Goal: Information Seeking & Learning: Learn about a topic

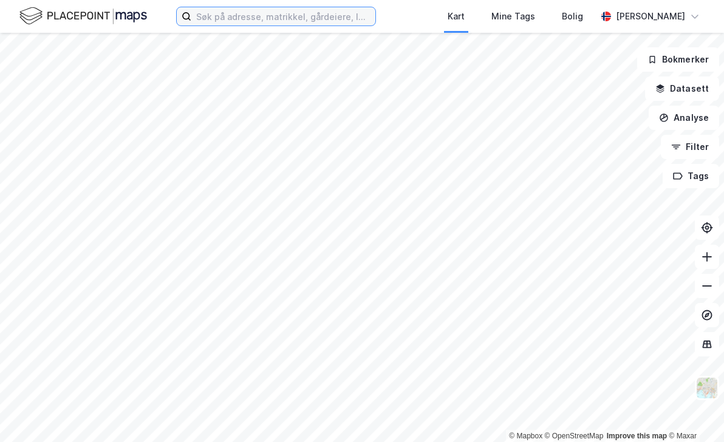
click at [280, 13] on input at bounding box center [283, 16] width 184 height 18
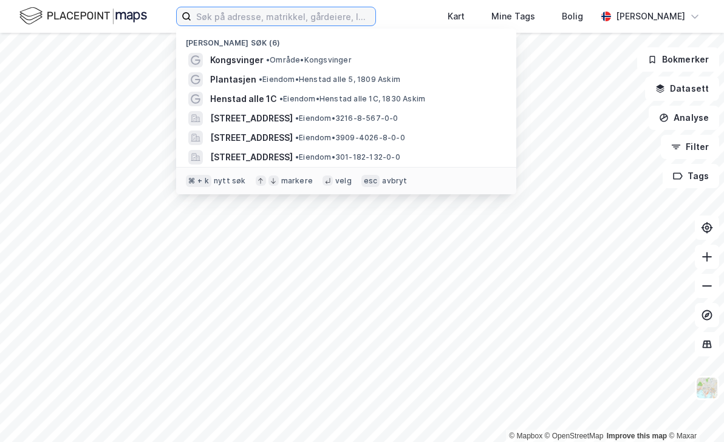
paste input "Jernbaneplassen 12, 72/278-"
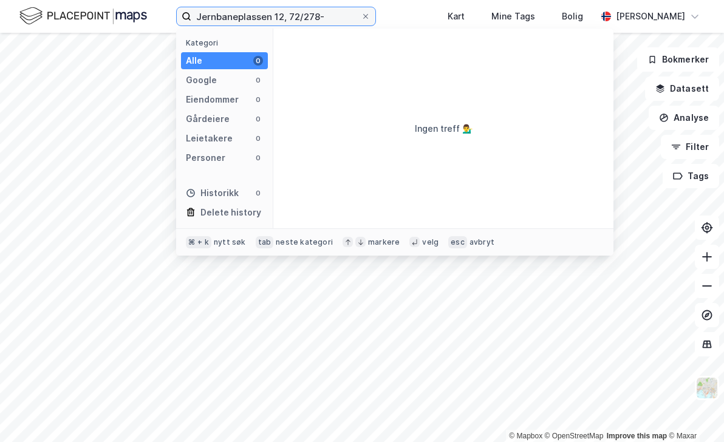
click at [339, 13] on input "Jernbaneplassen 12, 72/278-" at bounding box center [275, 16] width 169 height 18
click at [327, 16] on input "Jernbaneplassen 12, 72/278" at bounding box center [275, 16] width 169 height 18
type input "Jernbaneplassen 12"
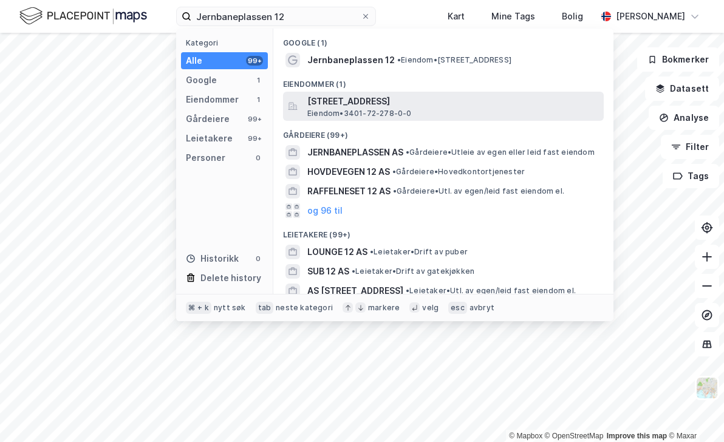
click at [363, 108] on span "[STREET_ADDRESS]" at bounding box center [452, 101] width 291 height 15
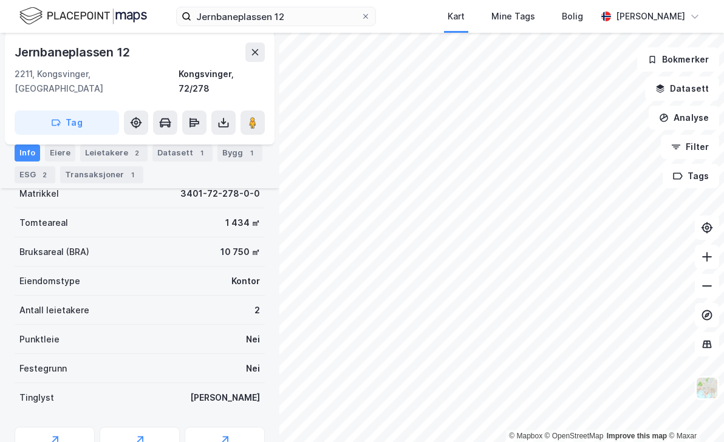
scroll to position [168, 0]
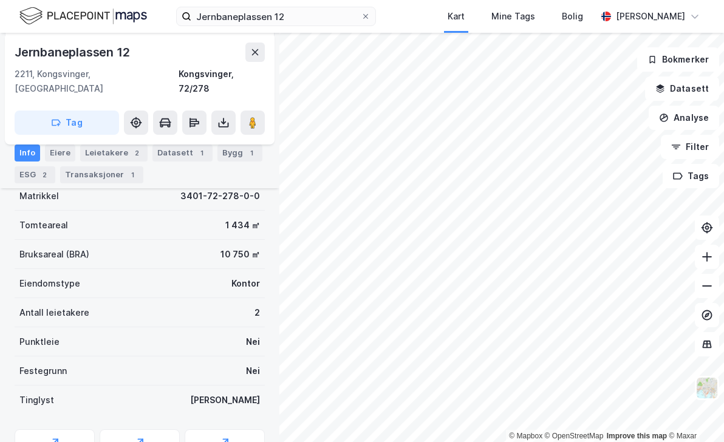
click at [87, 298] on div "Antall leietakere 2" at bounding box center [140, 312] width 250 height 29
click at [67, 305] on div "Antall leietakere" at bounding box center [54, 312] width 70 height 15
click at [218, 280] on div "Eiendomstype Kontor" at bounding box center [140, 283] width 250 height 29
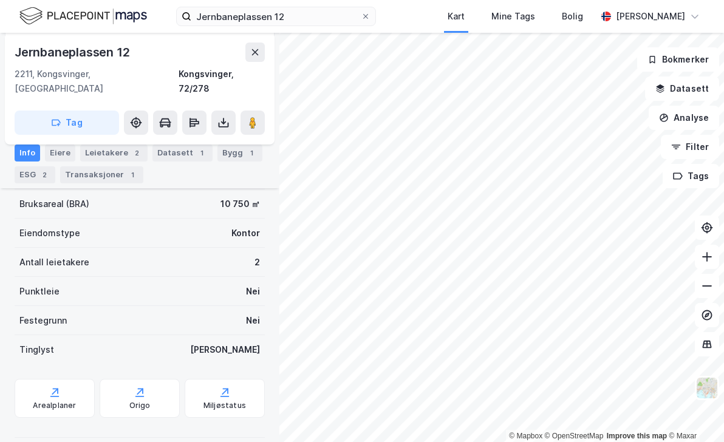
scroll to position [114, 0]
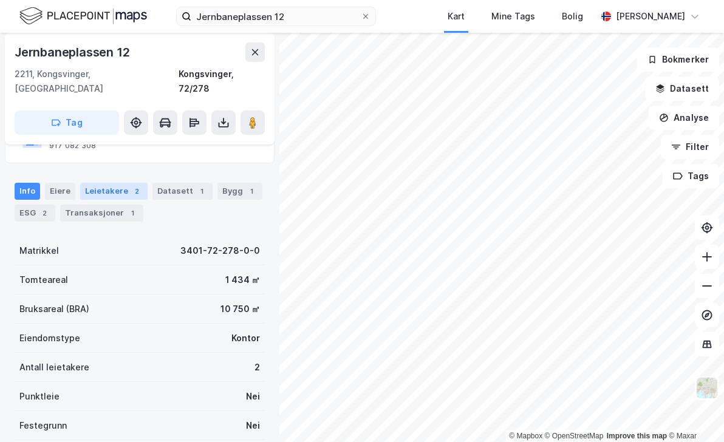
click at [131, 185] on div "2" at bounding box center [137, 191] width 12 height 12
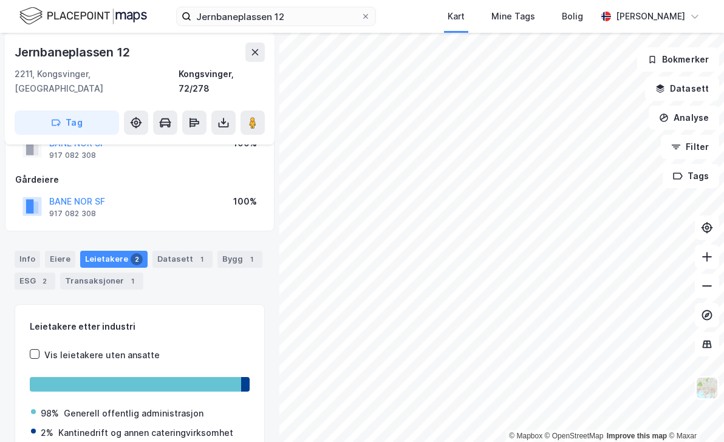
scroll to position [15, 0]
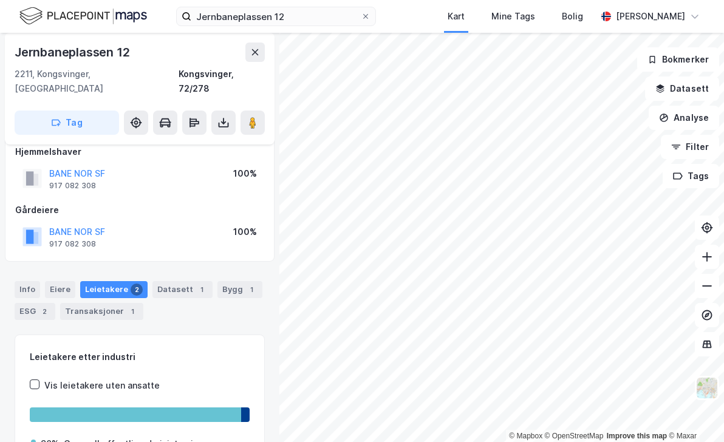
click at [61, 281] on div "Eiere" at bounding box center [60, 289] width 30 height 17
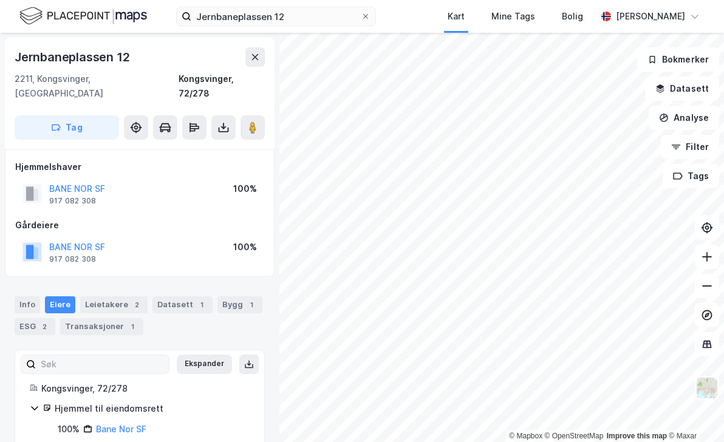
scroll to position [10, 0]
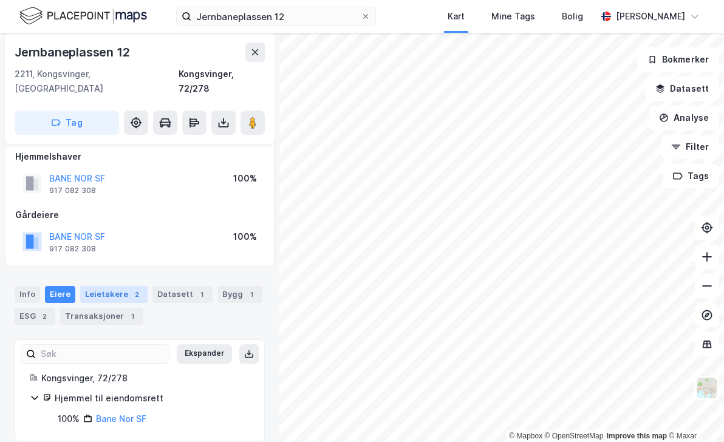
click at [117, 286] on div "Leietakere 2" at bounding box center [113, 294] width 67 height 17
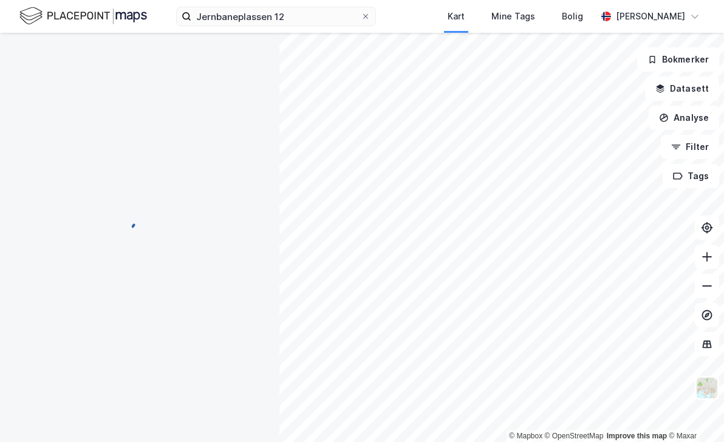
scroll to position [1, 0]
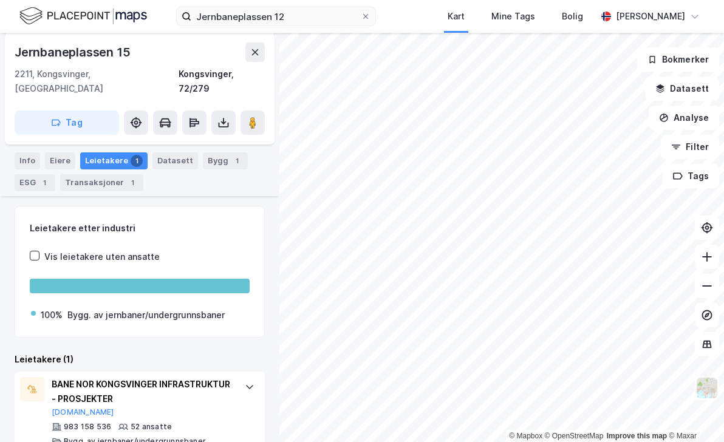
scroll to position [154, 0]
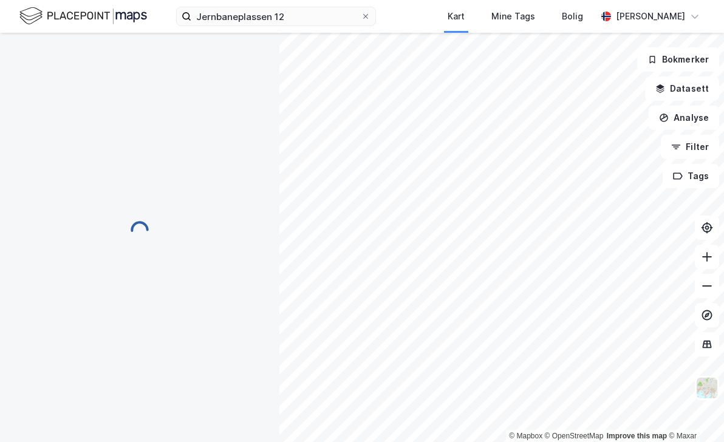
scroll to position [103, 0]
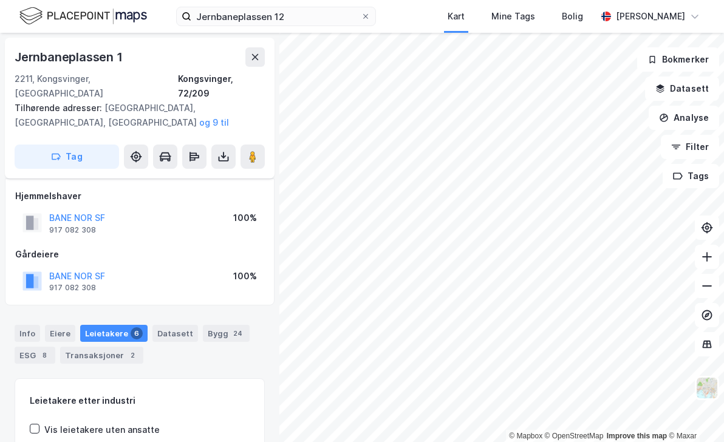
scroll to position [103, 0]
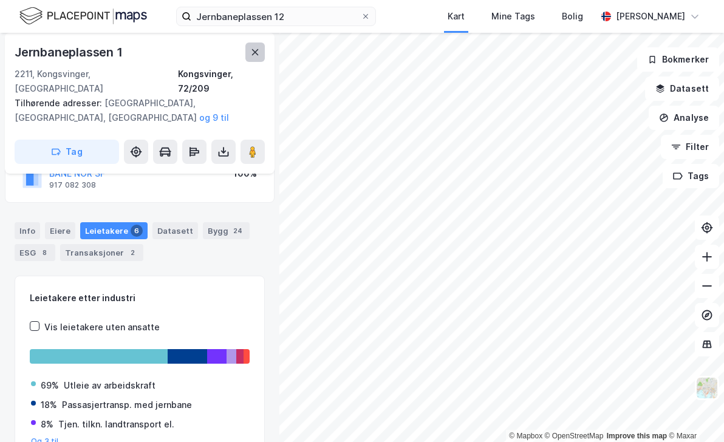
click at [255, 52] on icon at bounding box center [255, 52] width 7 height 6
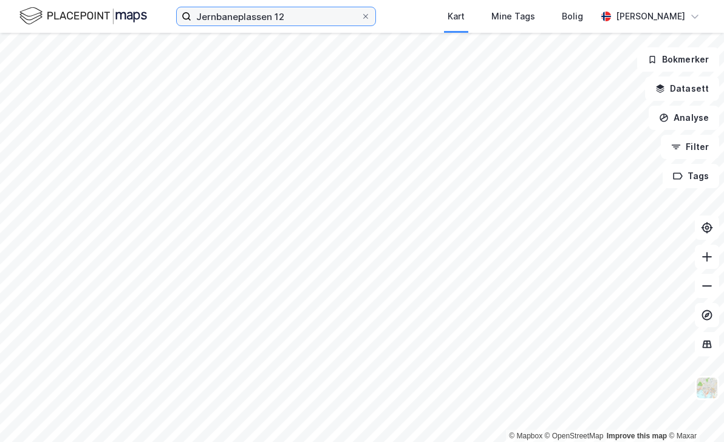
click at [302, 13] on input "Jernbaneplassen 12" at bounding box center [275, 16] width 169 height 18
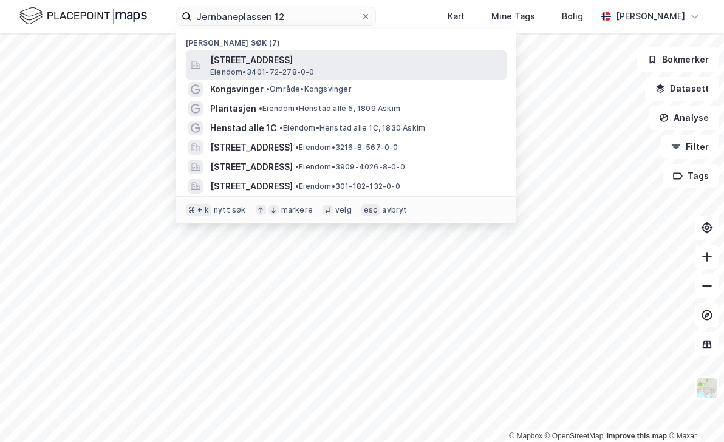
click at [313, 59] on span "[STREET_ADDRESS]" at bounding box center [355, 60] width 291 height 15
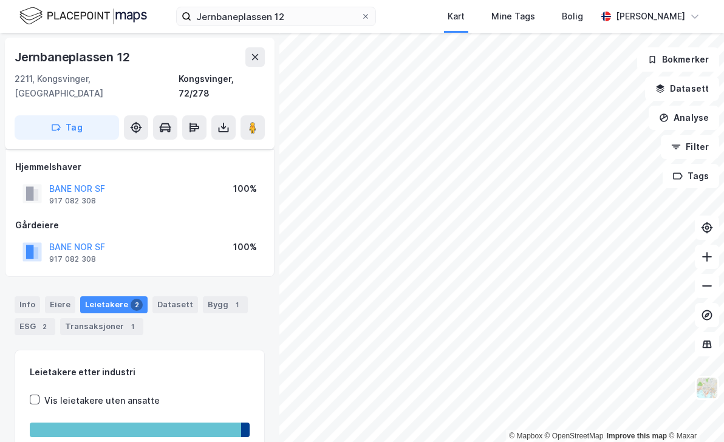
scroll to position [93, 0]
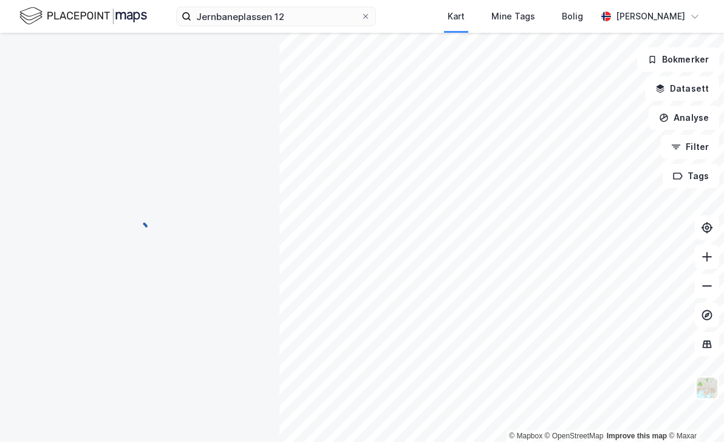
scroll to position [88, 0]
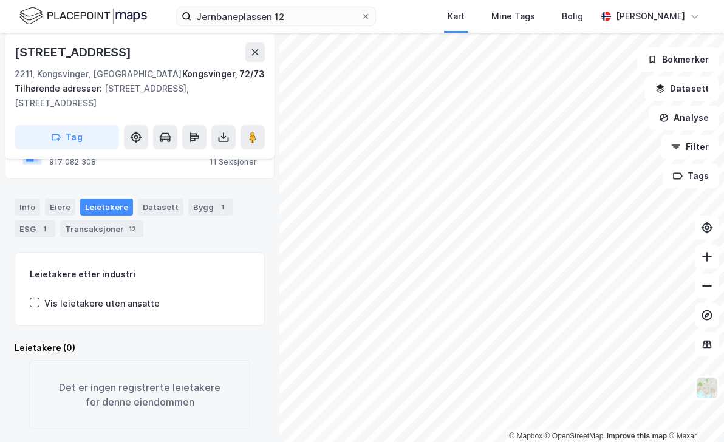
scroll to position [114, 0]
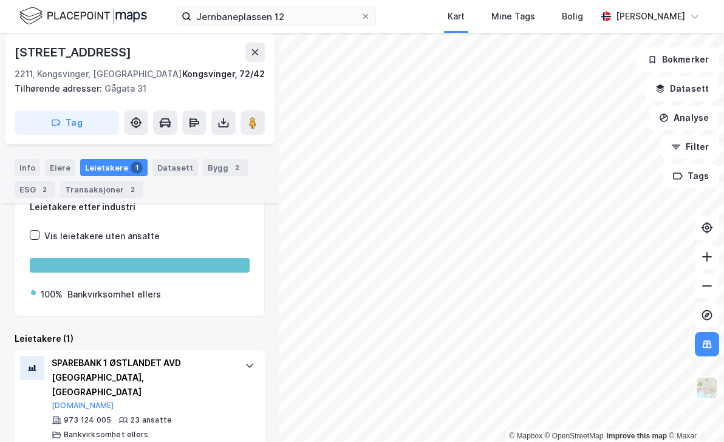
scroll to position [106, 0]
click at [51, 167] on div "Eiere" at bounding box center [60, 167] width 30 height 17
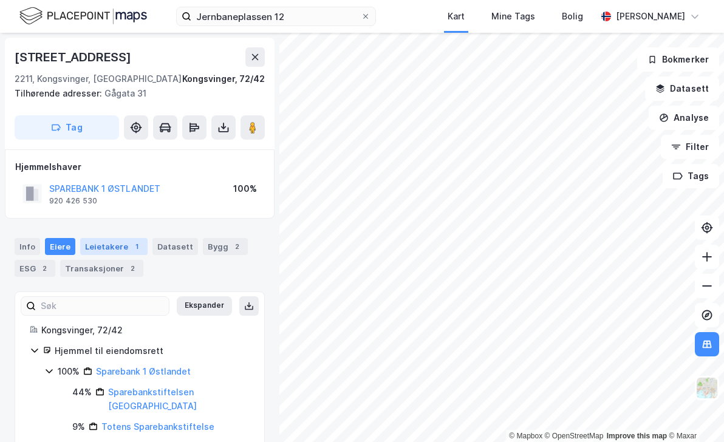
click at [108, 246] on div "Leietakere 1" at bounding box center [113, 246] width 67 height 17
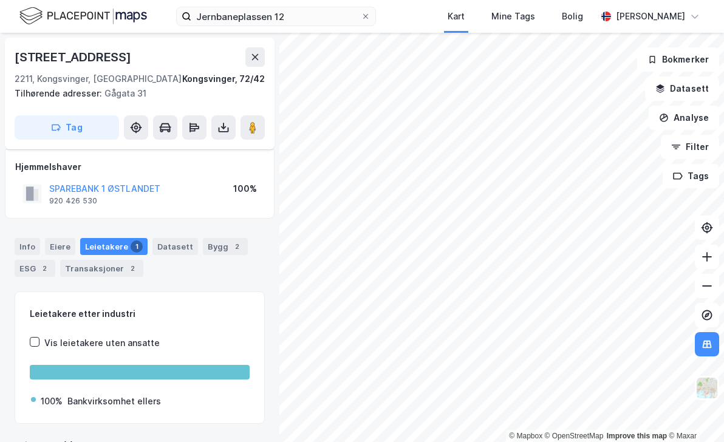
scroll to position [110, 0]
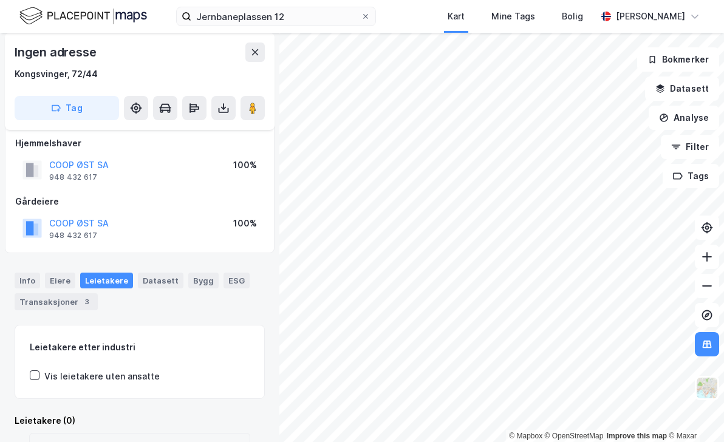
scroll to position [10, 0]
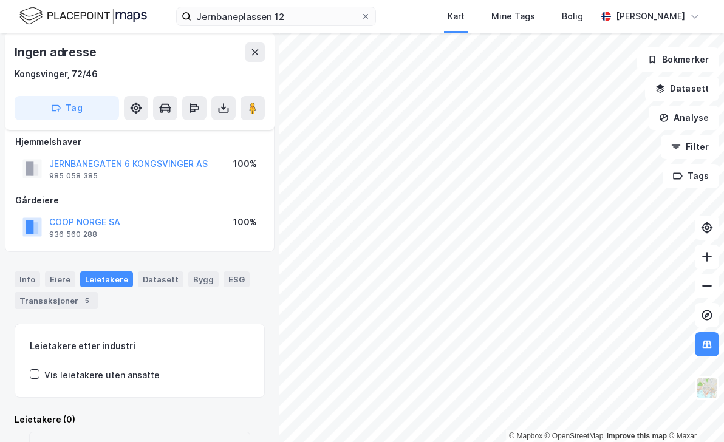
scroll to position [10, 0]
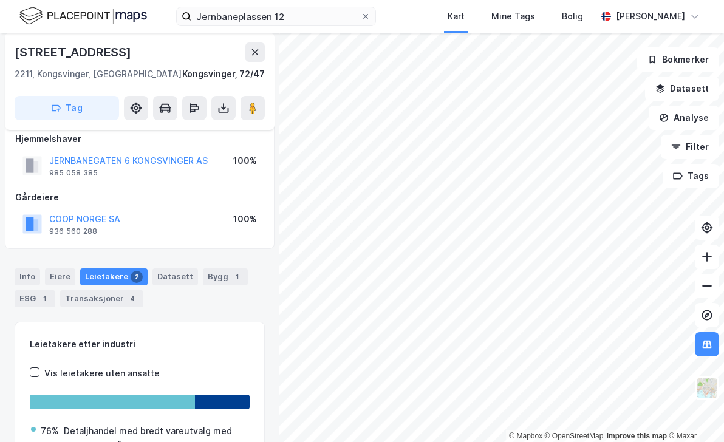
scroll to position [14, 0]
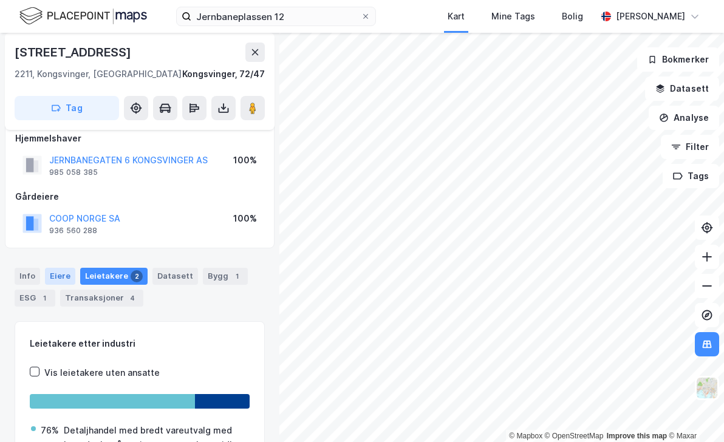
click at [63, 279] on div "Eiere" at bounding box center [60, 276] width 30 height 17
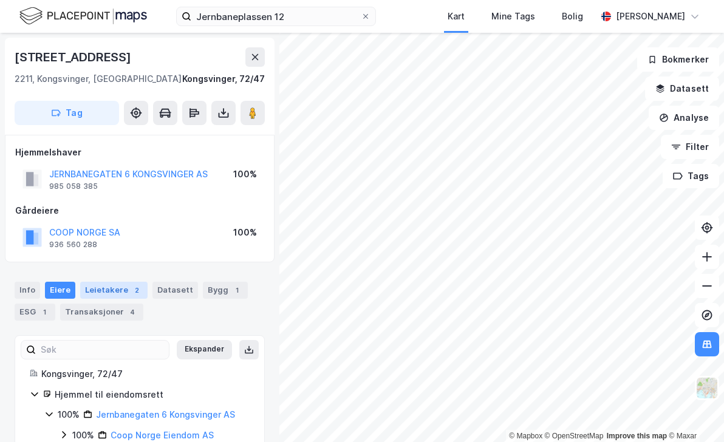
click at [106, 291] on div "Leietakere 2" at bounding box center [113, 290] width 67 height 17
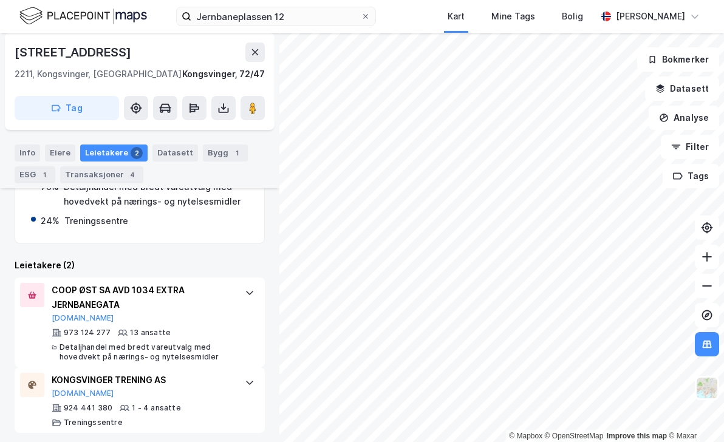
scroll to position [258, 0]
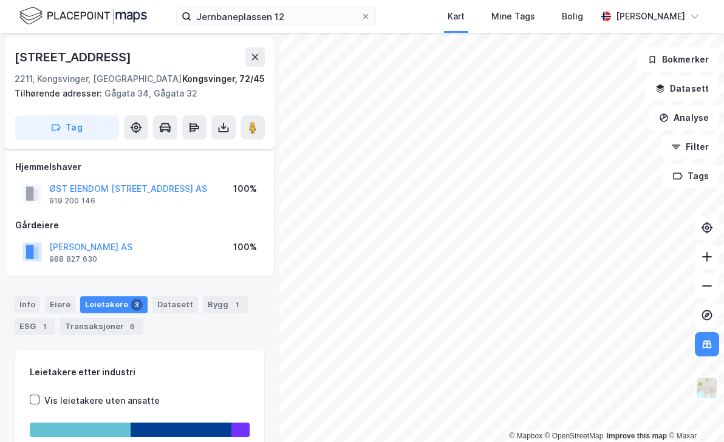
scroll to position [127, 0]
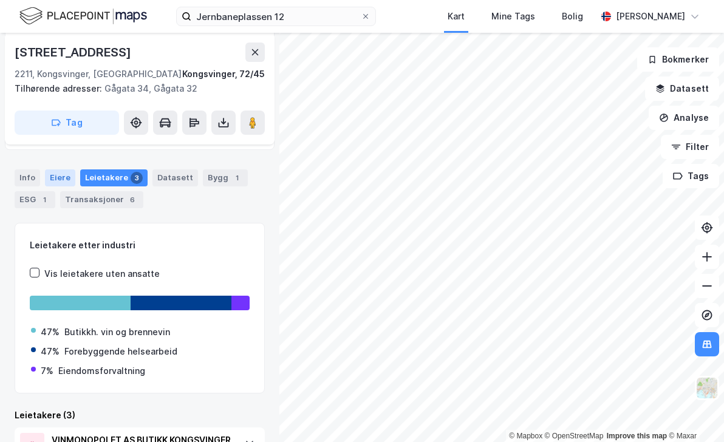
click at [67, 178] on div "Eiere" at bounding box center [60, 177] width 30 height 17
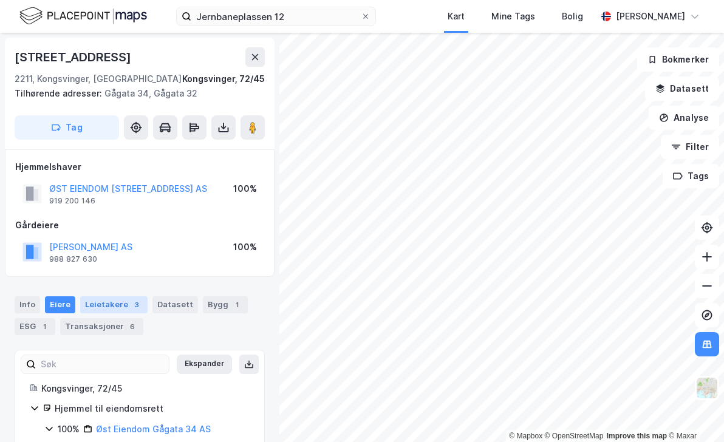
click at [120, 306] on div "Leietakere 3" at bounding box center [113, 304] width 67 height 17
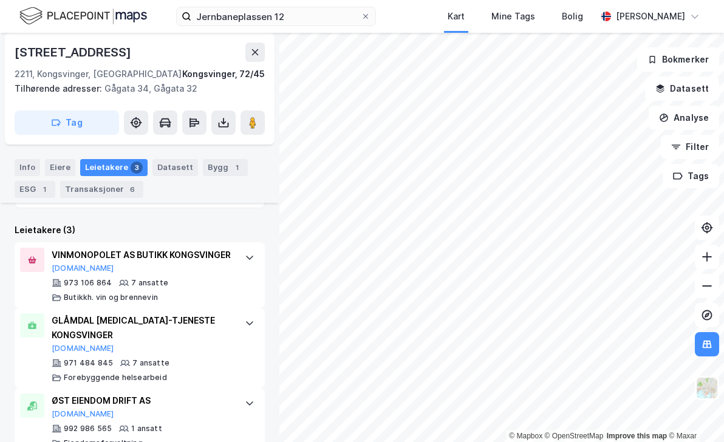
scroll to position [324, 0]
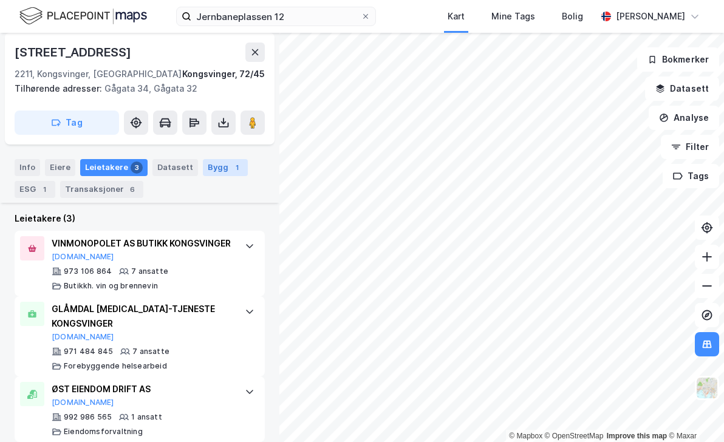
click at [210, 172] on div "Bygg 1" at bounding box center [225, 167] width 45 height 17
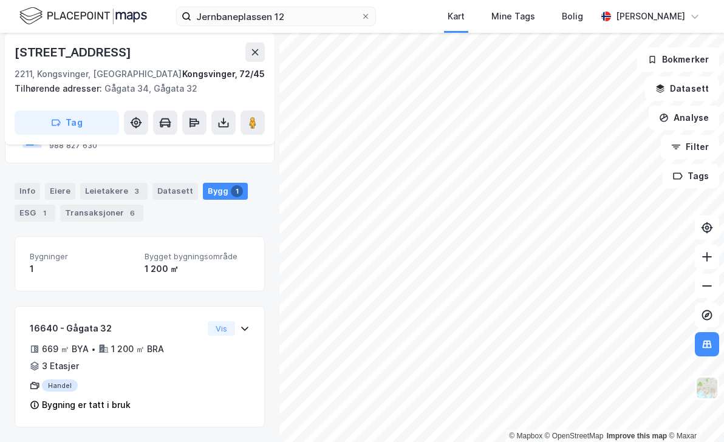
scroll to position [113, 0]
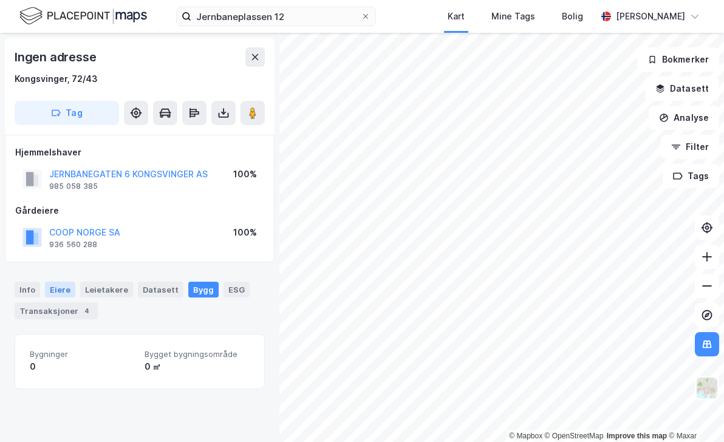
click at [63, 287] on div "Eiere" at bounding box center [60, 290] width 30 height 16
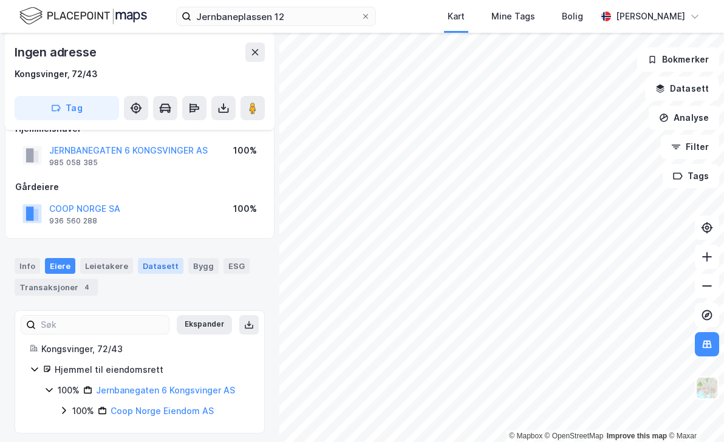
scroll to position [30, 0]
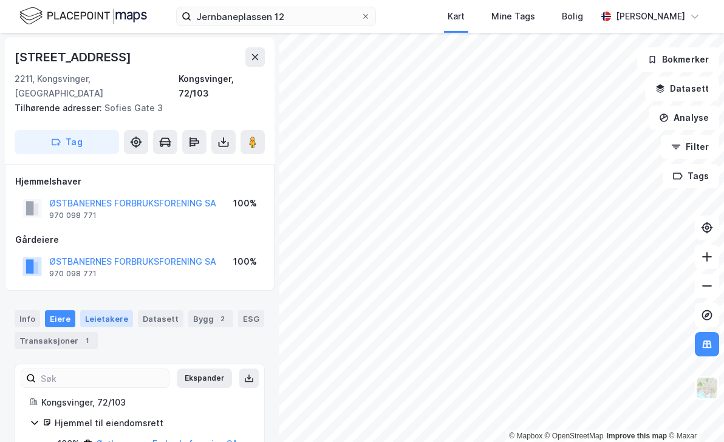
click at [110, 310] on div "Leietakere" at bounding box center [106, 318] width 53 height 17
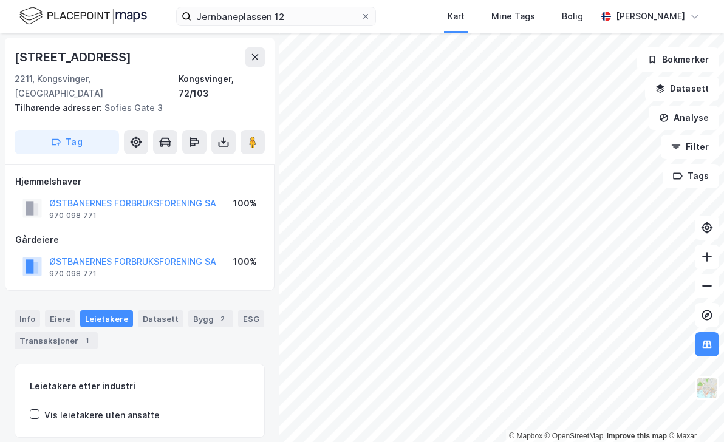
scroll to position [8, 0]
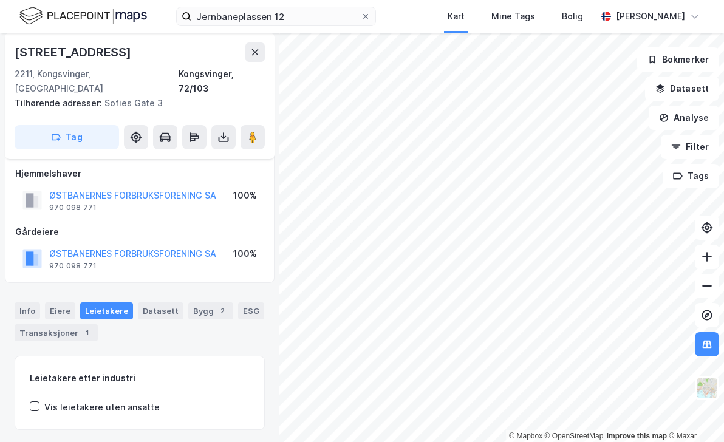
scroll to position [8, 0]
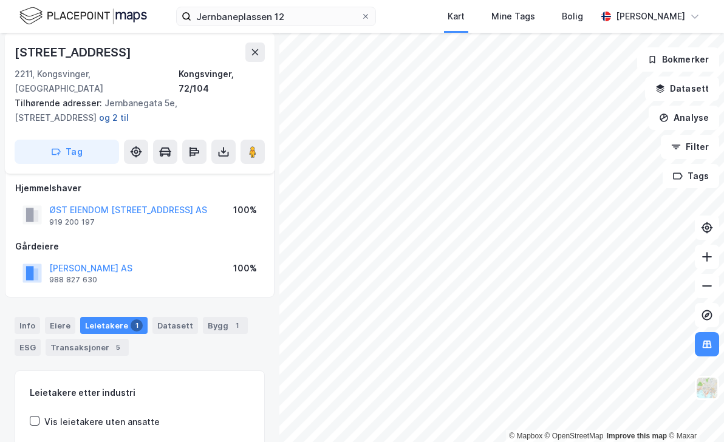
click at [0, 0] on button "og 2 til" at bounding box center [0, 0] width 0 height 0
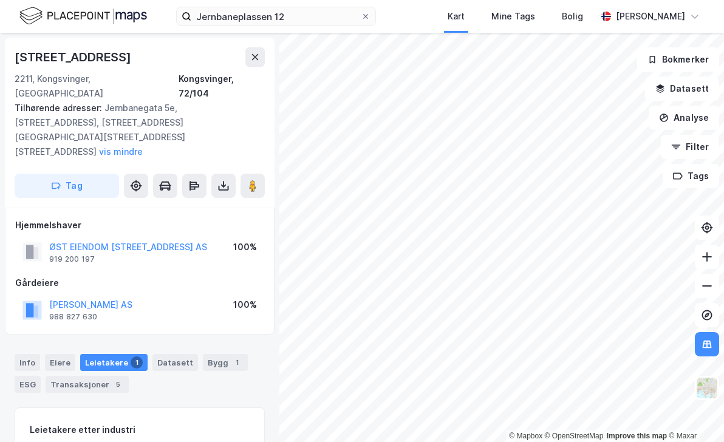
scroll to position [1, 0]
click at [97, 353] on div "Leietakere 1" at bounding box center [113, 361] width 67 height 17
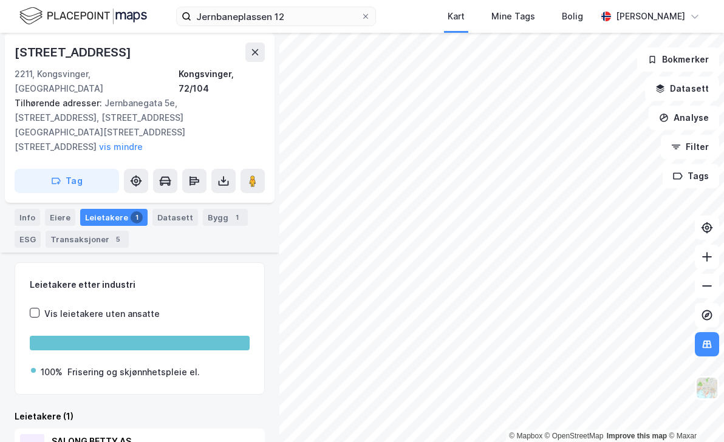
scroll to position [183, 0]
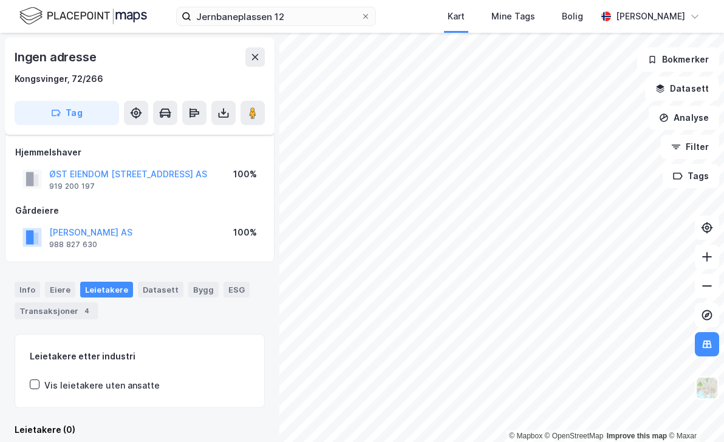
scroll to position [10, 0]
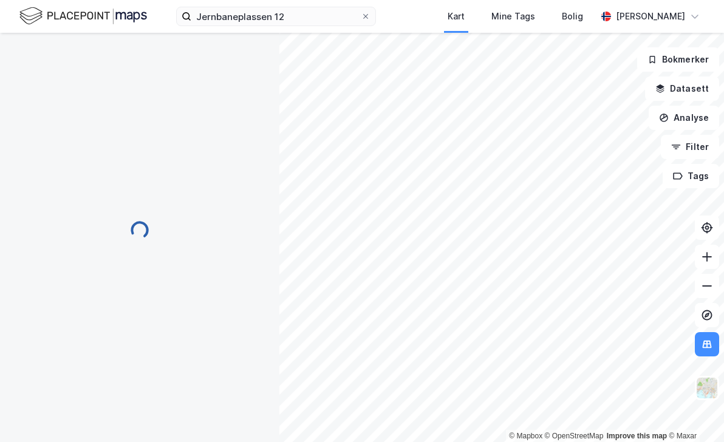
scroll to position [10, 0]
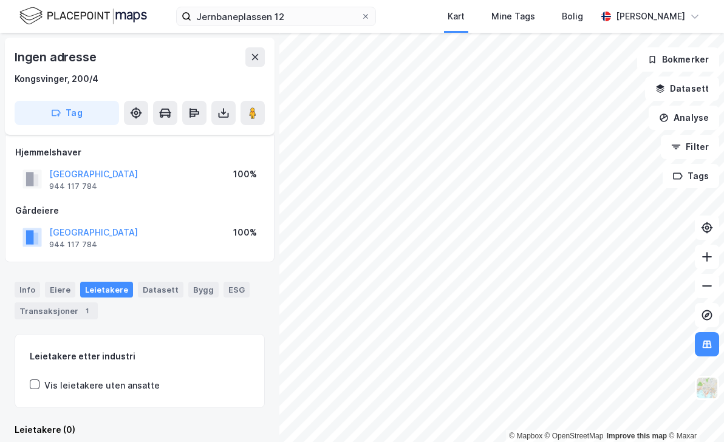
scroll to position [10, 0]
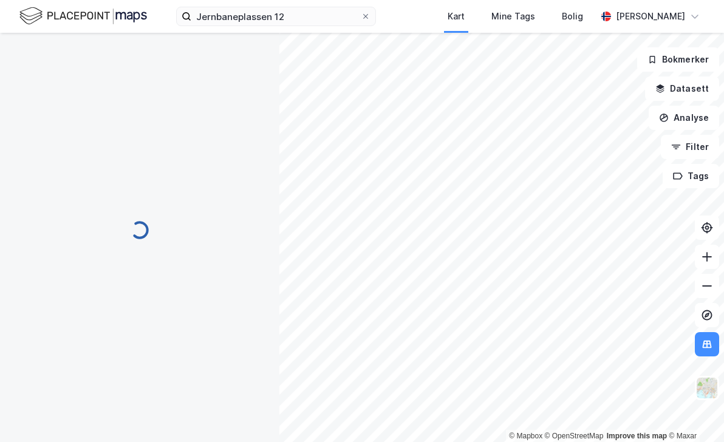
scroll to position [10, 0]
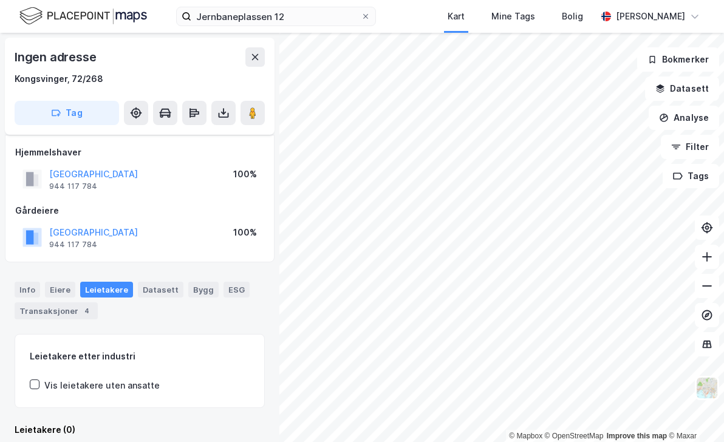
scroll to position [10, 0]
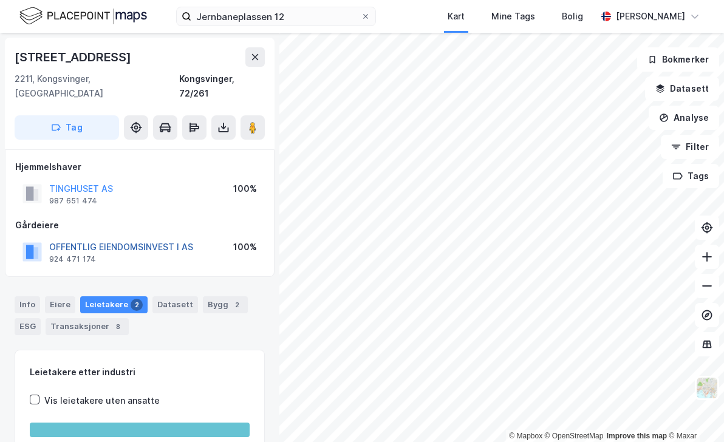
click at [0, 0] on button "OFFENTLIG EIENDOMSINVEST I AS" at bounding box center [0, 0] width 0 height 0
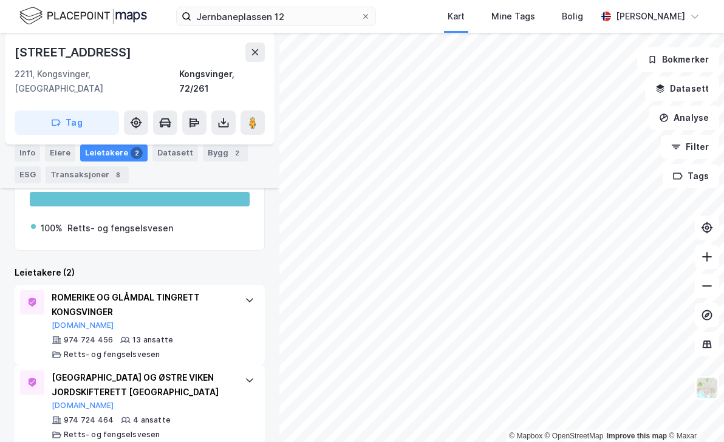
scroll to position [234, 0]
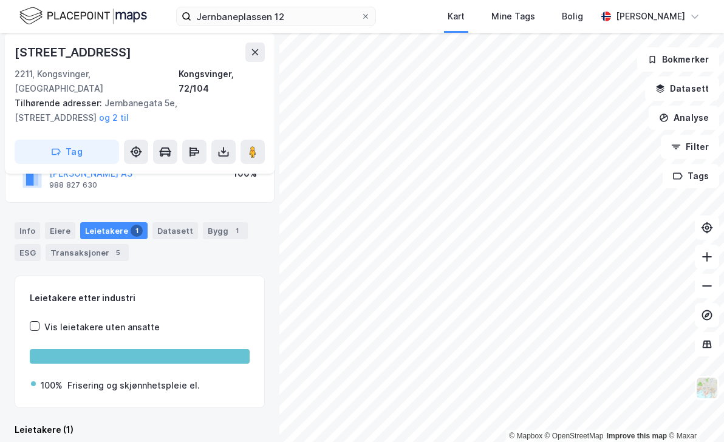
scroll to position [168, 0]
